Goal: Task Accomplishment & Management: Manage account settings

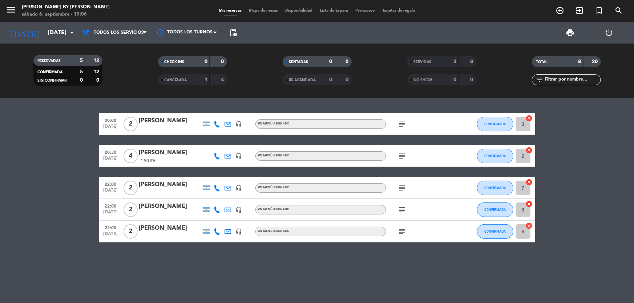
click at [523, 186] on input "7" at bounding box center [523, 188] width 15 height 15
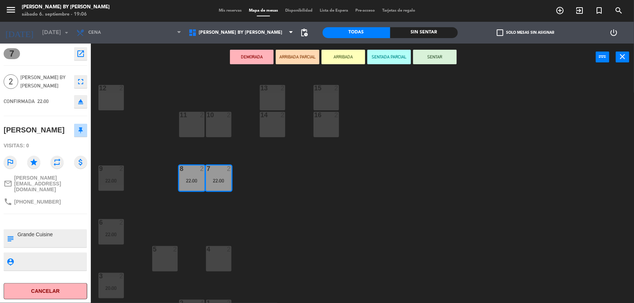
click at [175, 261] on div "5 2" at bounding box center [164, 258] width 25 height 25
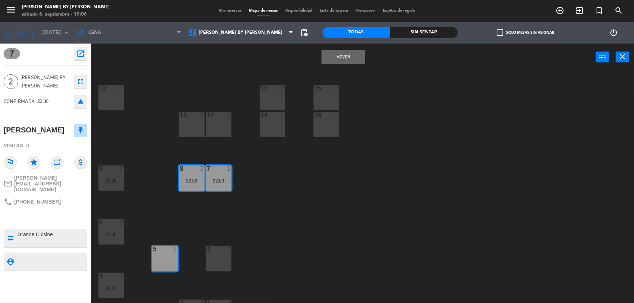
click at [217, 262] on div "4 2" at bounding box center [218, 258] width 25 height 25
click at [221, 264] on div "4 2" at bounding box center [218, 258] width 25 height 25
click at [166, 262] on div "5 2" at bounding box center [164, 258] width 25 height 25
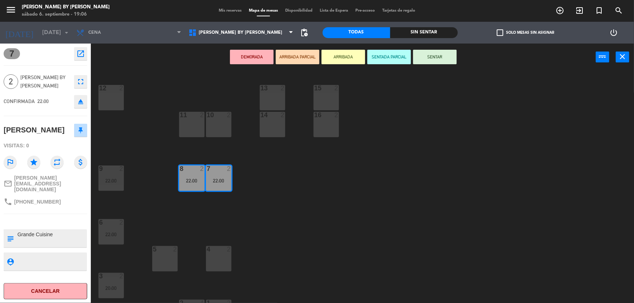
click at [212, 258] on div "4 2" at bounding box center [218, 258] width 25 height 25
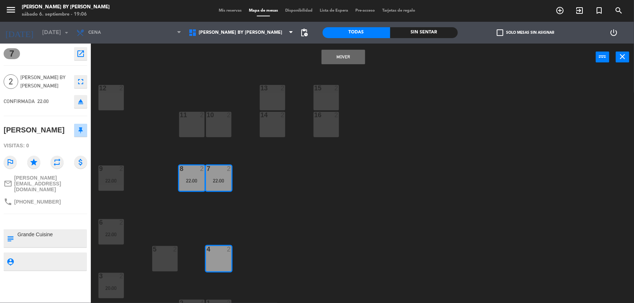
click at [342, 51] on button "Mover" at bounding box center [343, 57] width 44 height 15
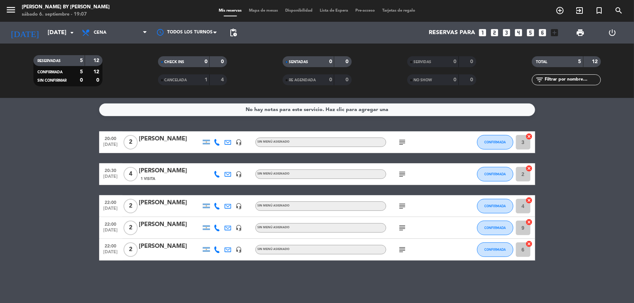
click at [576, 190] on bookings-row "20:00 [DATE] 2 [PERSON_NAME] headset_mic Sin menú asignado subject CONFIRMADA 3…" at bounding box center [317, 195] width 634 height 129
click at [399, 177] on icon "subject" at bounding box center [402, 174] width 9 height 9
click at [571, 151] on bookings-row "20:00 [DATE] 2 [PERSON_NAME] headset_mic Sin menú asignado subject CONFIRMADA 3…" at bounding box center [317, 195] width 634 height 129
click at [44, 139] on bookings-row "20:00 [DATE] 2 [PERSON_NAME] headset_mic Sin menú asignado subject CONFIRMADA 3…" at bounding box center [317, 195] width 634 height 129
click at [222, 177] on div at bounding box center [217, 173] width 11 height 21
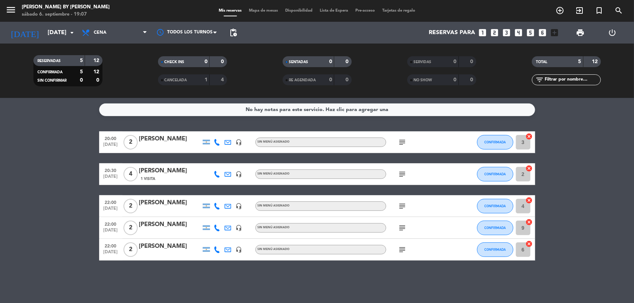
click at [216, 174] on icon at bounding box center [217, 174] width 7 height 7
click at [234, 174] on div "headset_mic" at bounding box center [239, 173] width 11 height 21
click at [238, 174] on icon "headset_mic" at bounding box center [239, 174] width 7 height 7
click at [225, 174] on icon at bounding box center [228, 174] width 7 height 7
click at [240, 142] on icon "headset_mic" at bounding box center [239, 142] width 7 height 7
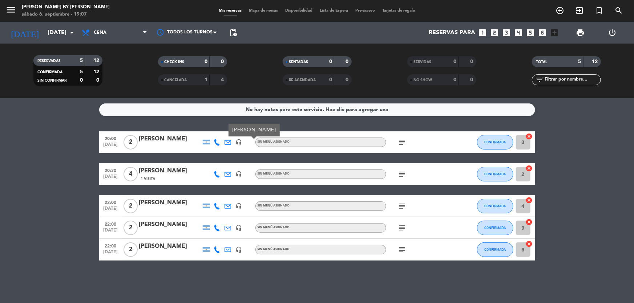
click at [239, 206] on icon "headset_mic" at bounding box center [239, 206] width 7 height 7
click at [239, 227] on icon "headset_mic" at bounding box center [239, 228] width 7 height 7
click at [238, 248] on icon "headset_mic" at bounding box center [239, 250] width 7 height 7
click at [576, 153] on bookings-row "20:00 [DATE] 2 [PERSON_NAME] headset_mic Sin menú asignado subject CONFIRMADA 3…" at bounding box center [317, 195] width 634 height 129
